Goal: Transaction & Acquisition: Purchase product/service

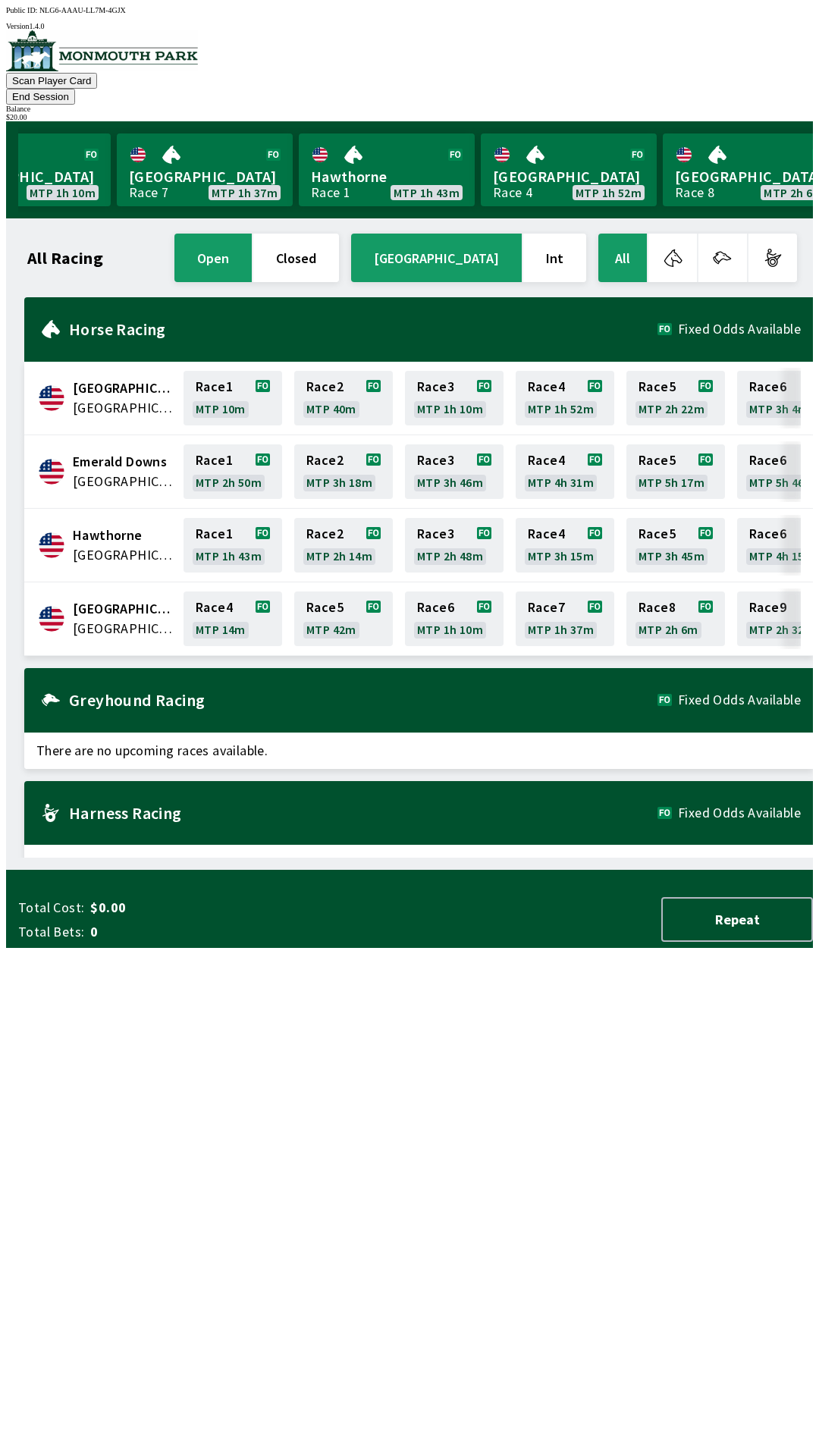
scroll to position [0, 966]
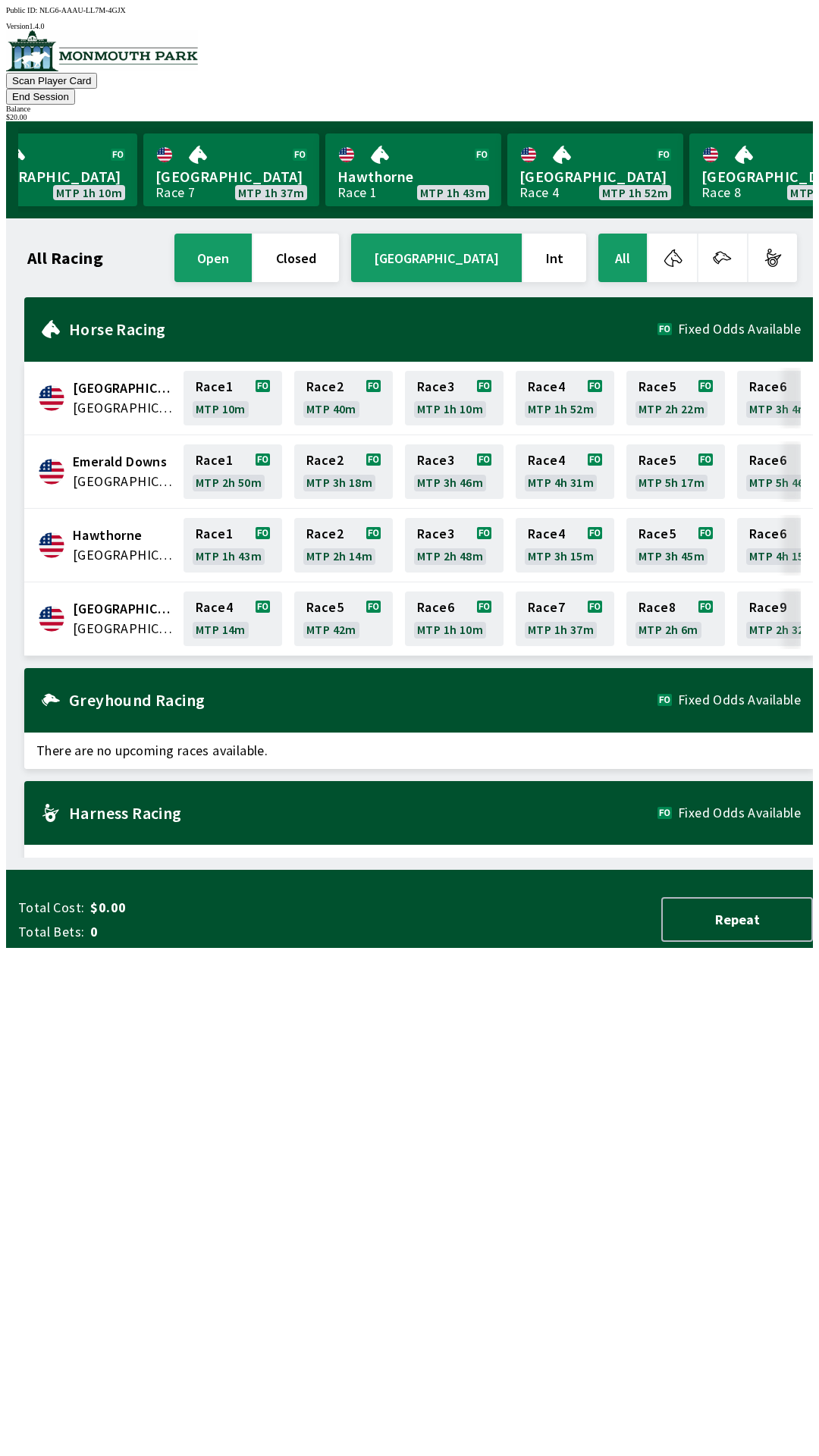
click at [132, 599] on span "[GEOGRAPHIC_DATA]" at bounding box center [123, 608] width 102 height 20
click at [232, 620] on link "Race 4 MTP 14m" at bounding box center [233, 619] width 99 height 54
click at [114, 619] on span "[GEOGRAPHIC_DATA]" at bounding box center [123, 628] width 102 height 20
click at [209, 607] on link "Race 4 MTP 13m" at bounding box center [233, 619] width 99 height 54
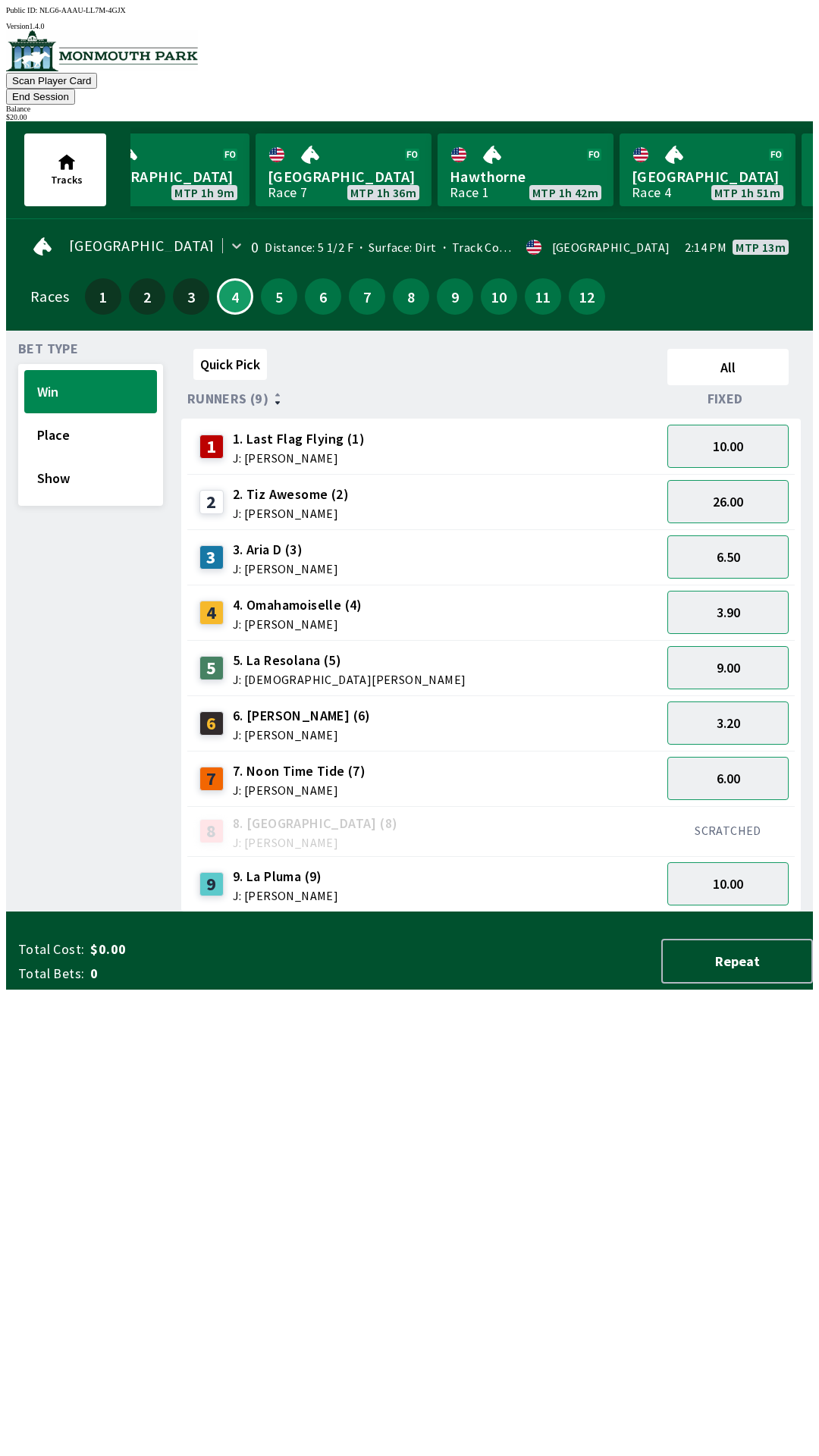
click at [786, 113] on div "$ 20.00" at bounding box center [409, 117] width 807 height 9
click at [75, 89] on button "End Session" at bounding box center [40, 96] width 69 height 16
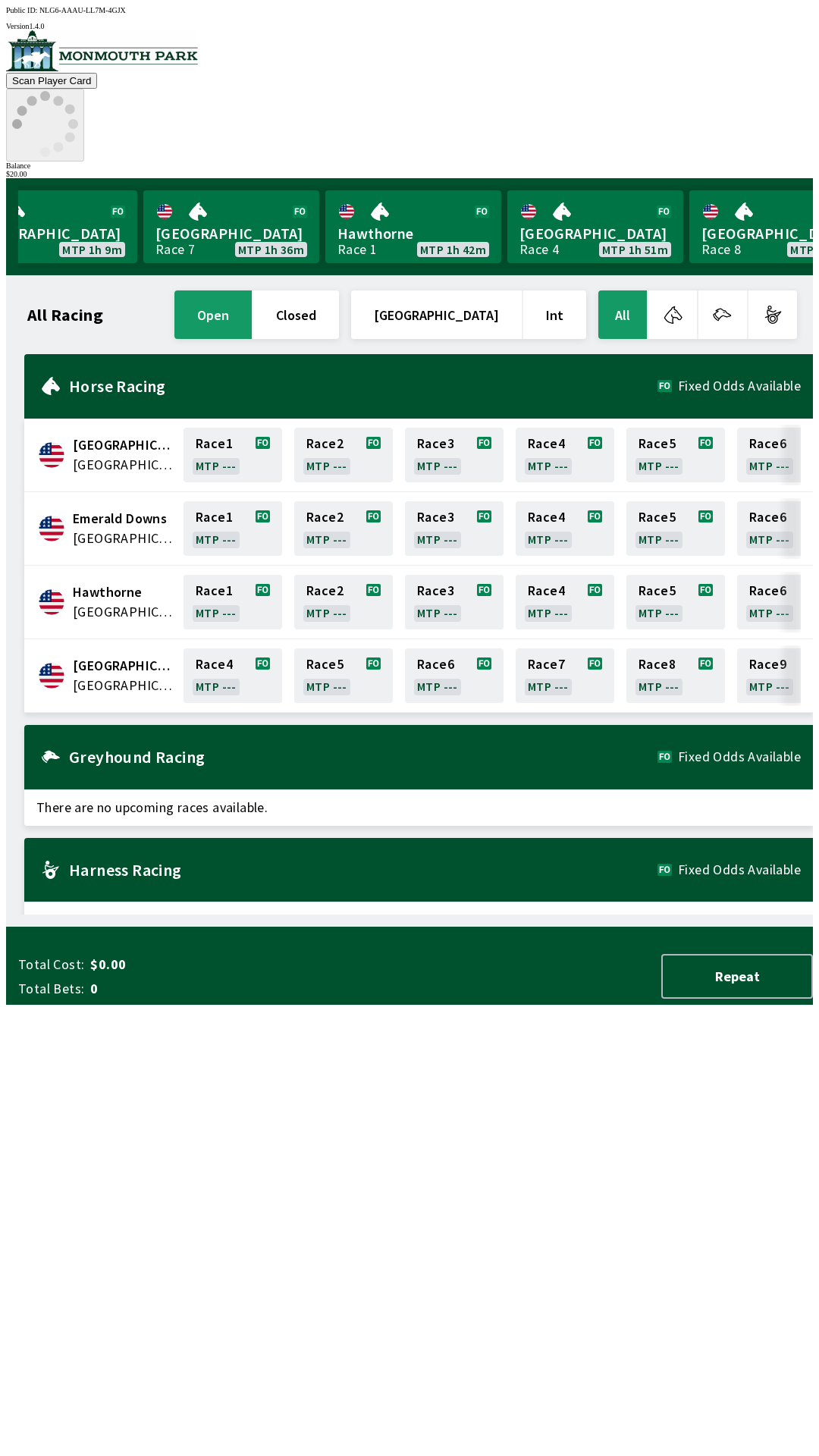
click at [718, 69] on div "Scan Player Card Balance $ 20.00" at bounding box center [409, 104] width 807 height 148
